Goal: Task Accomplishment & Management: Use online tool/utility

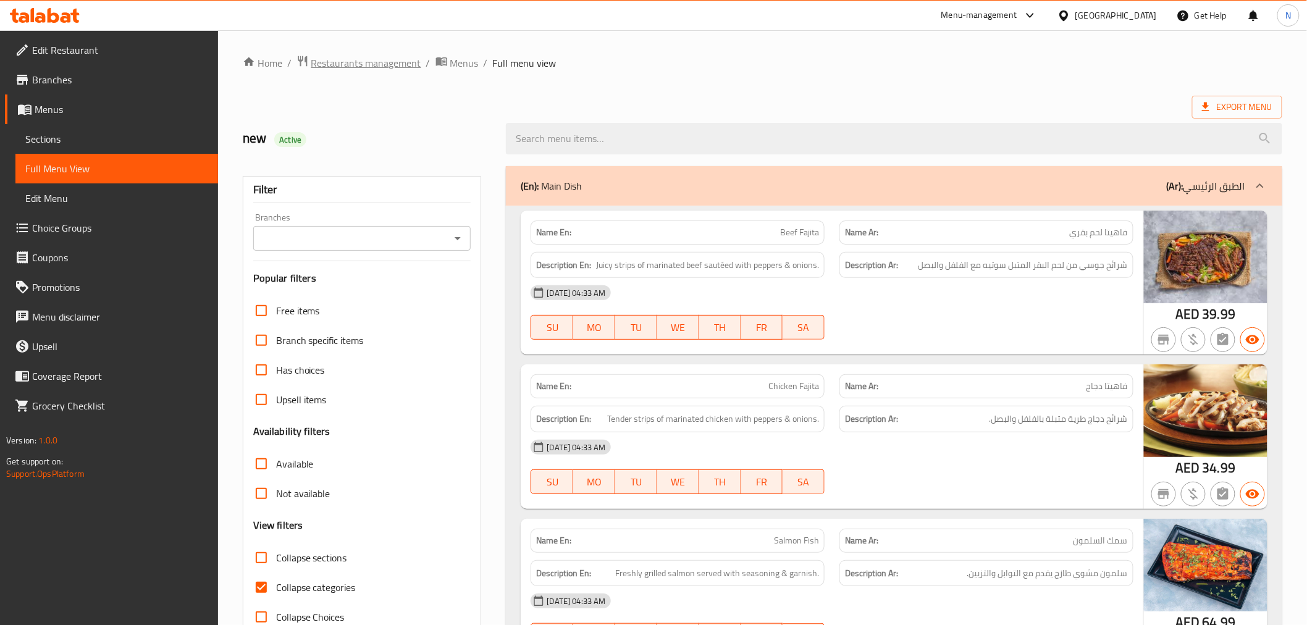
click at [361, 57] on span "Restaurants management" at bounding box center [366, 63] width 110 height 15
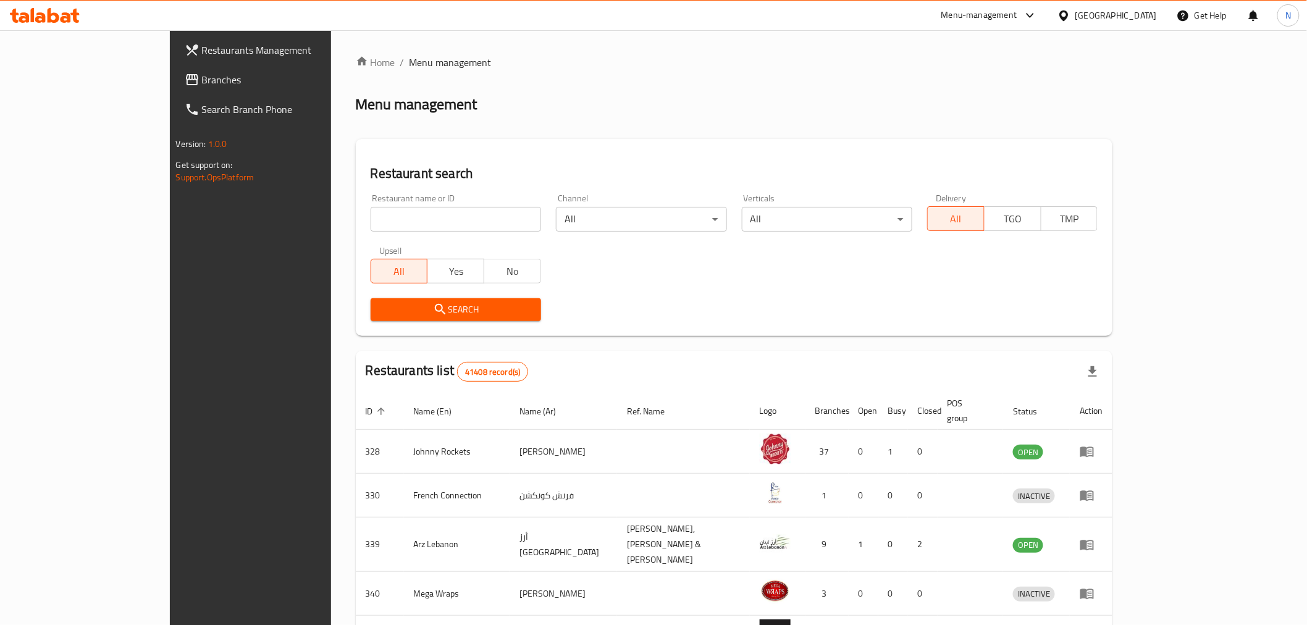
click at [1133, 11] on div "[GEOGRAPHIC_DATA]" at bounding box center [1117, 16] width 82 height 14
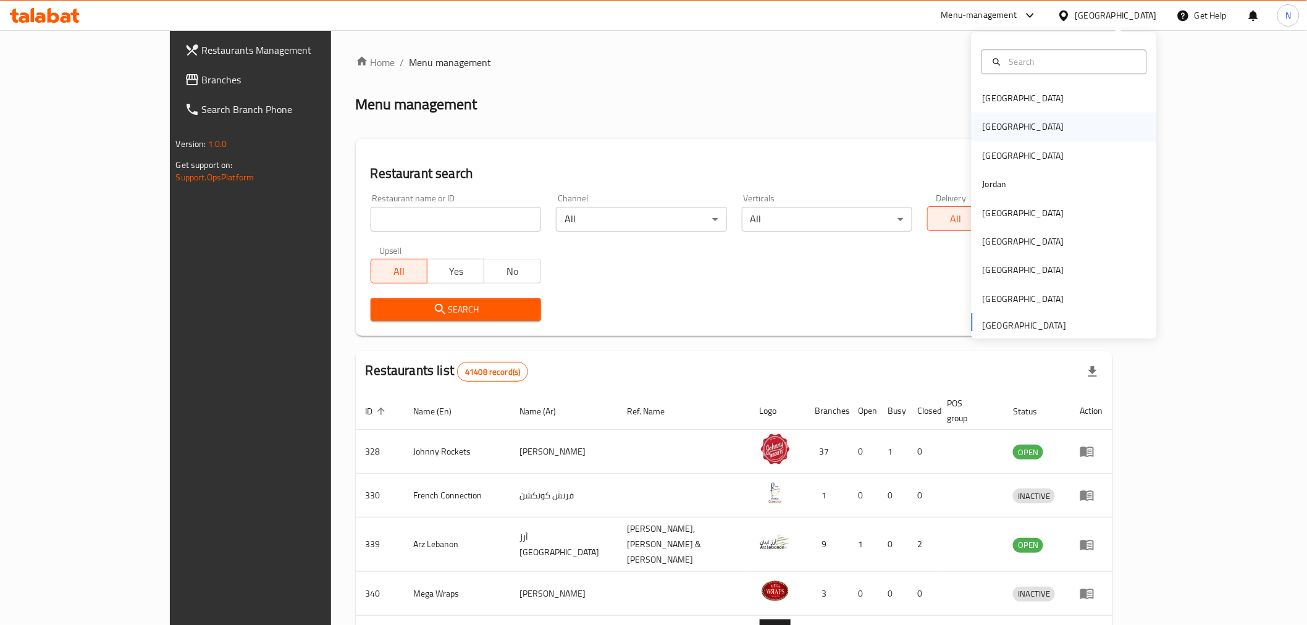
click at [1013, 126] on div "[GEOGRAPHIC_DATA]" at bounding box center [1064, 127] width 185 height 28
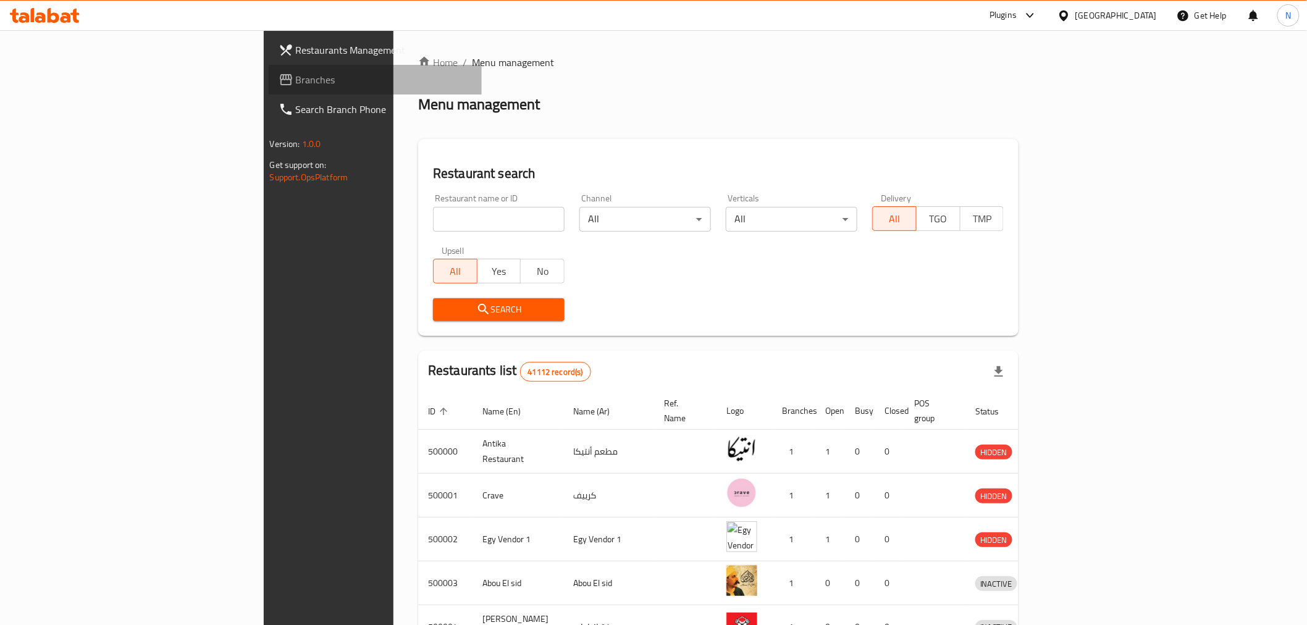
click at [296, 77] on span "Branches" at bounding box center [384, 79] width 176 height 15
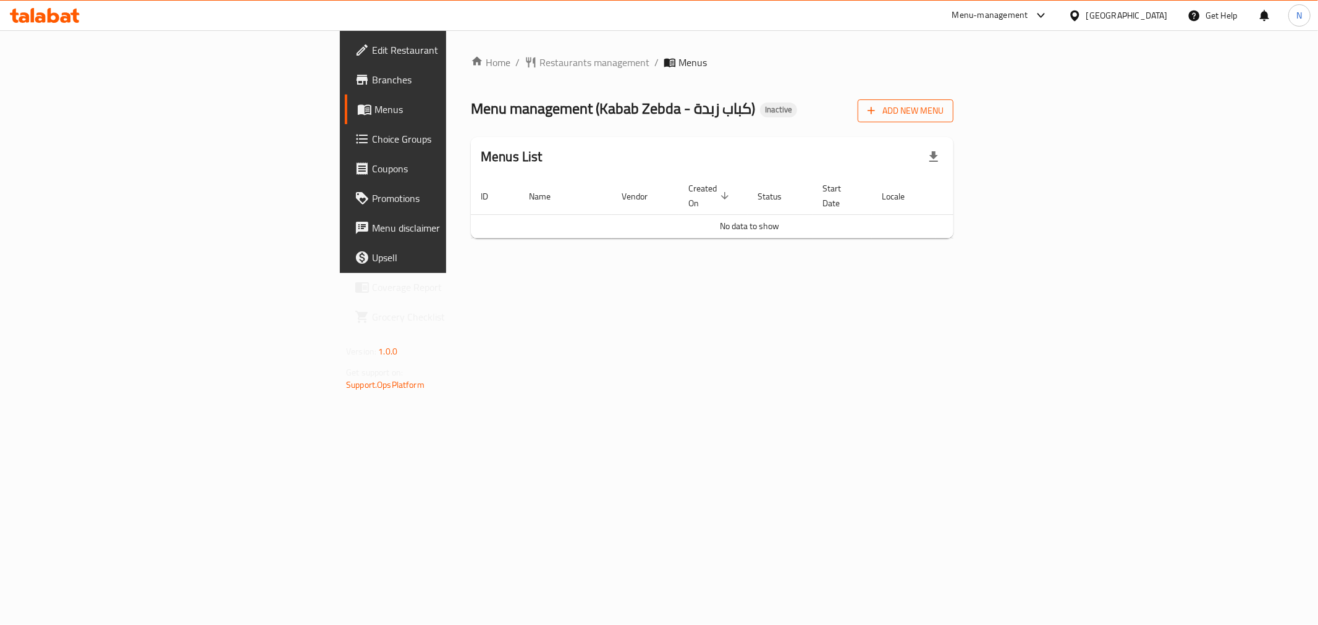
click at [953, 119] on button "Add New Menu" at bounding box center [906, 110] width 96 height 23
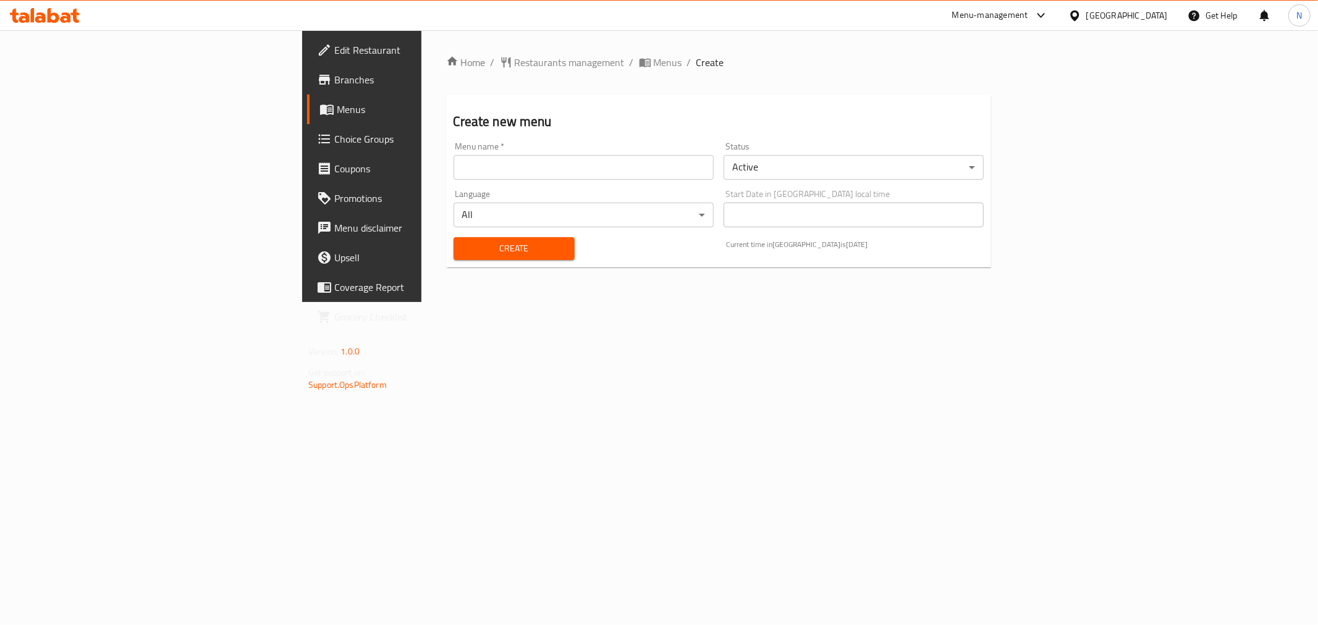
click at [640, 158] on input "text" at bounding box center [583, 167] width 260 height 25
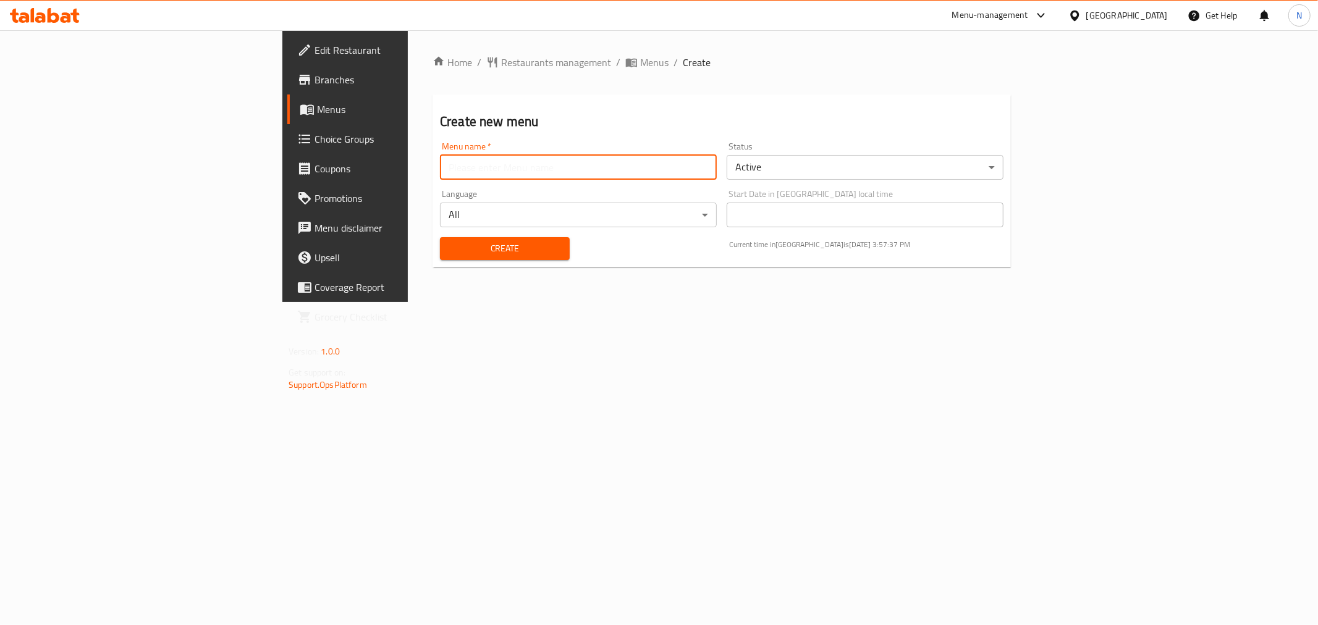
type input "new"
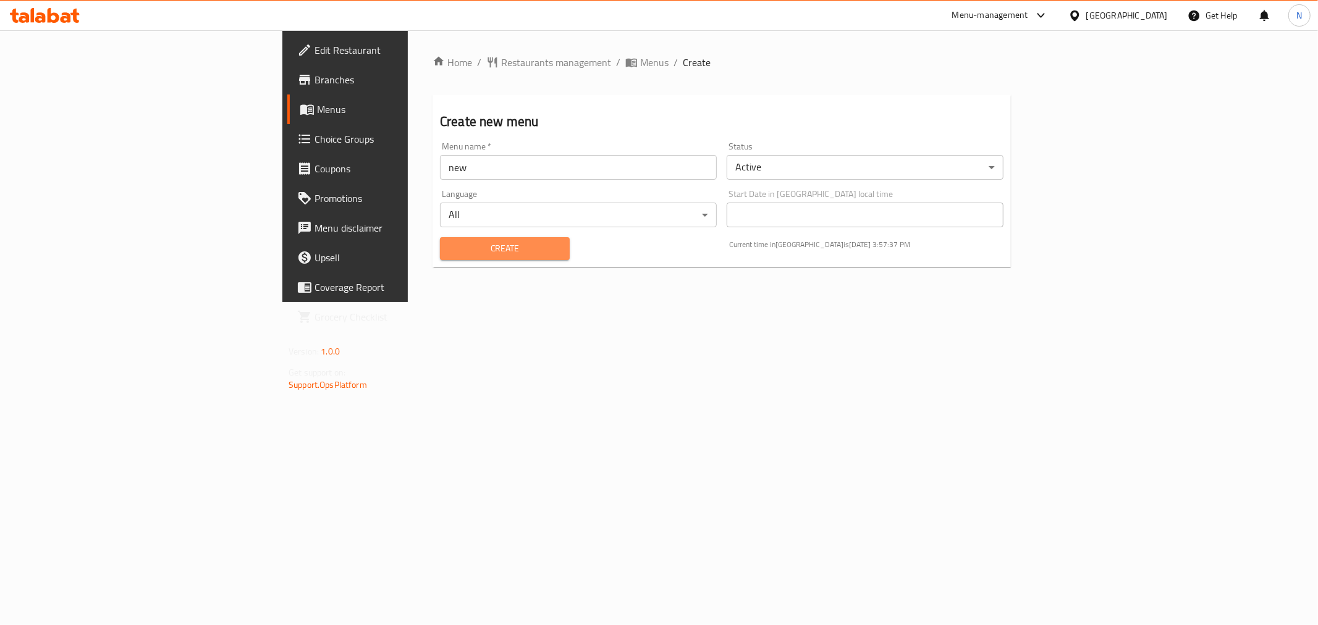
click at [450, 241] on span "Create" at bounding box center [505, 248] width 110 height 15
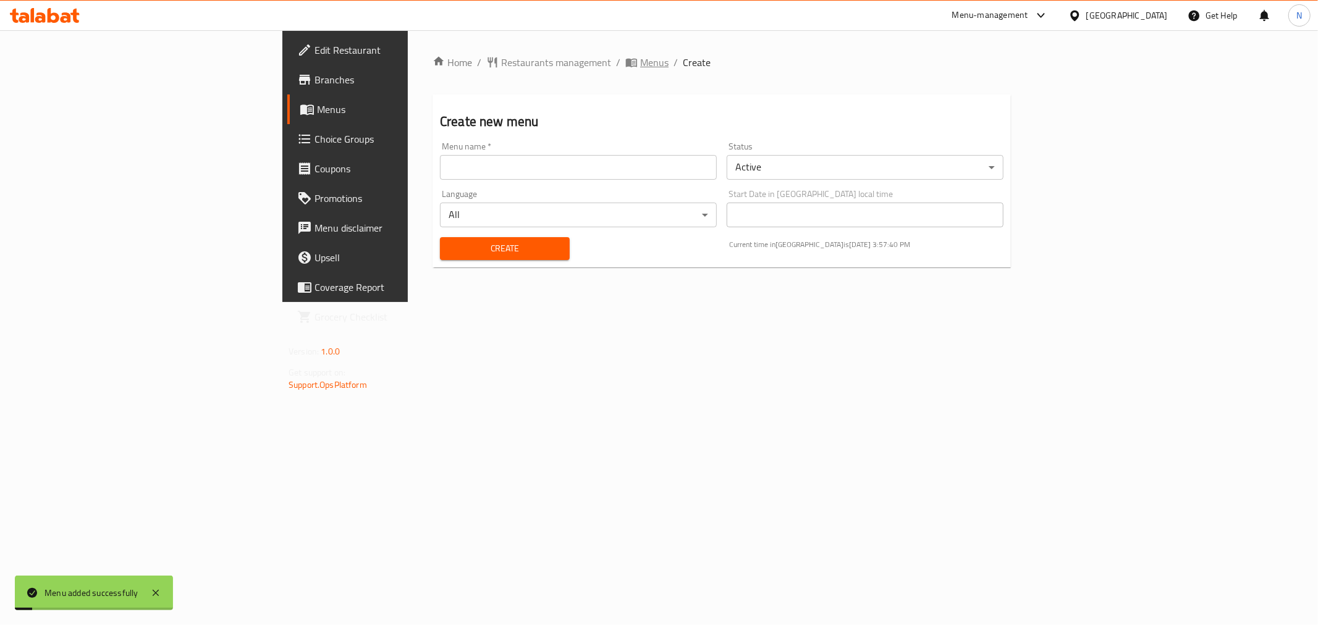
click at [640, 70] on span "Menus" at bounding box center [654, 62] width 28 height 15
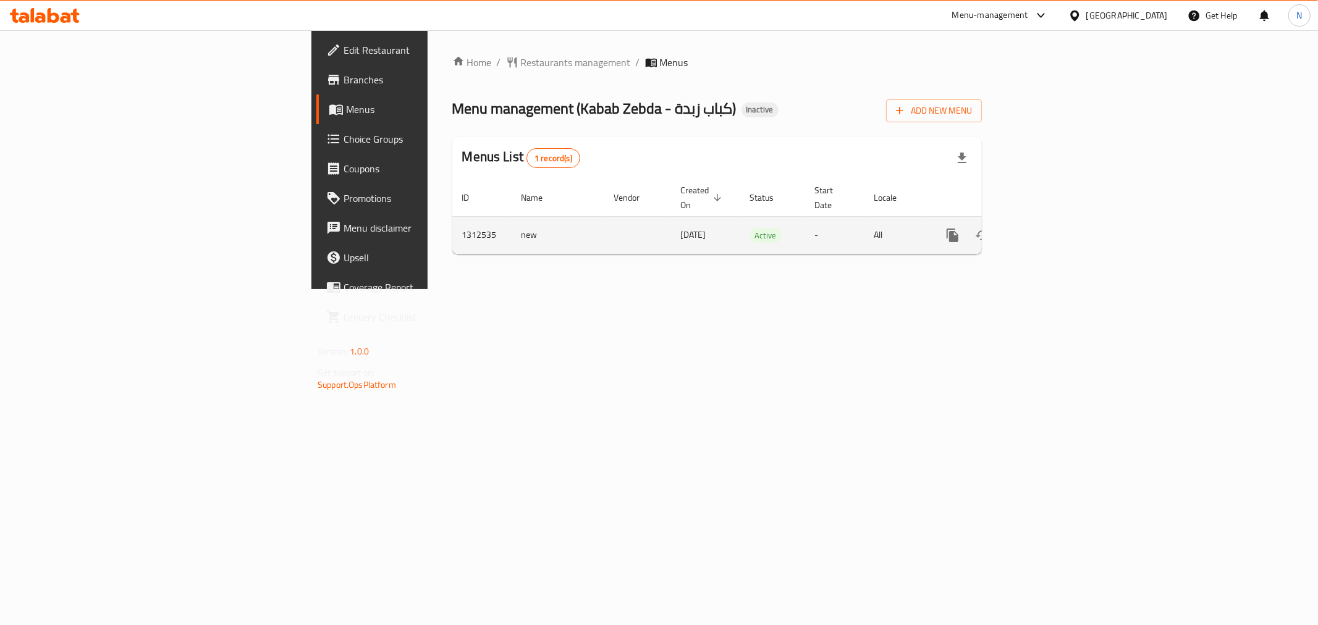
click at [1047, 230] on icon "enhanced table" at bounding box center [1041, 235] width 11 height 11
